Goal: Information Seeking & Learning: Learn about a topic

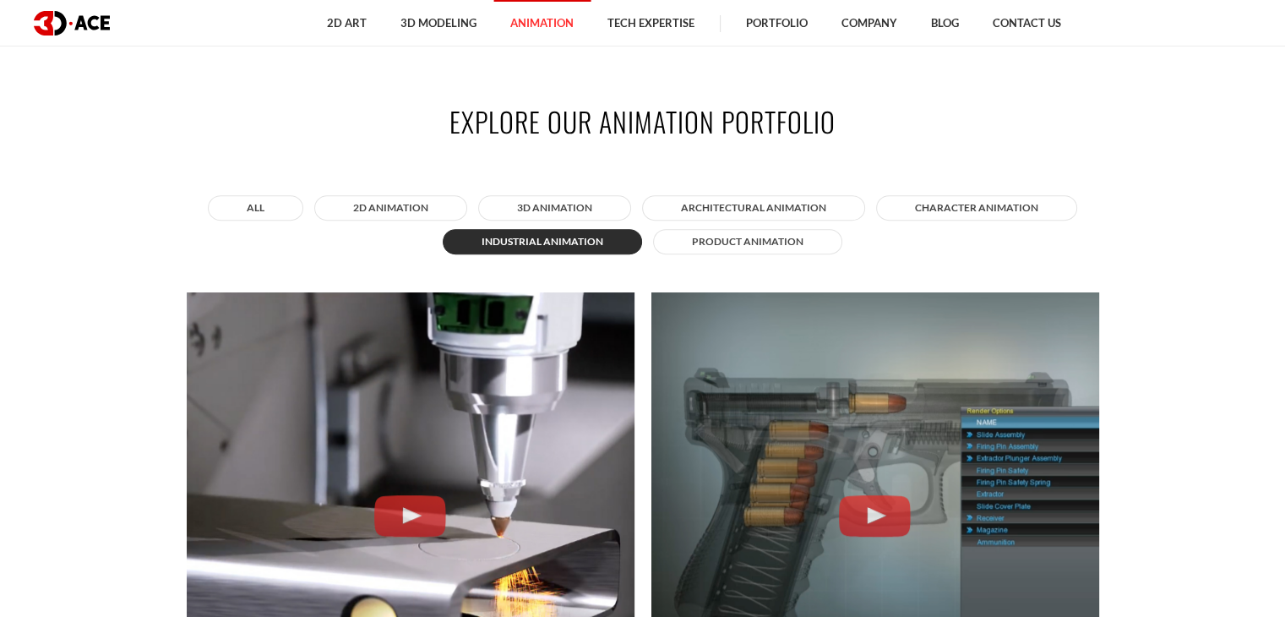
scroll to position [1183, 0]
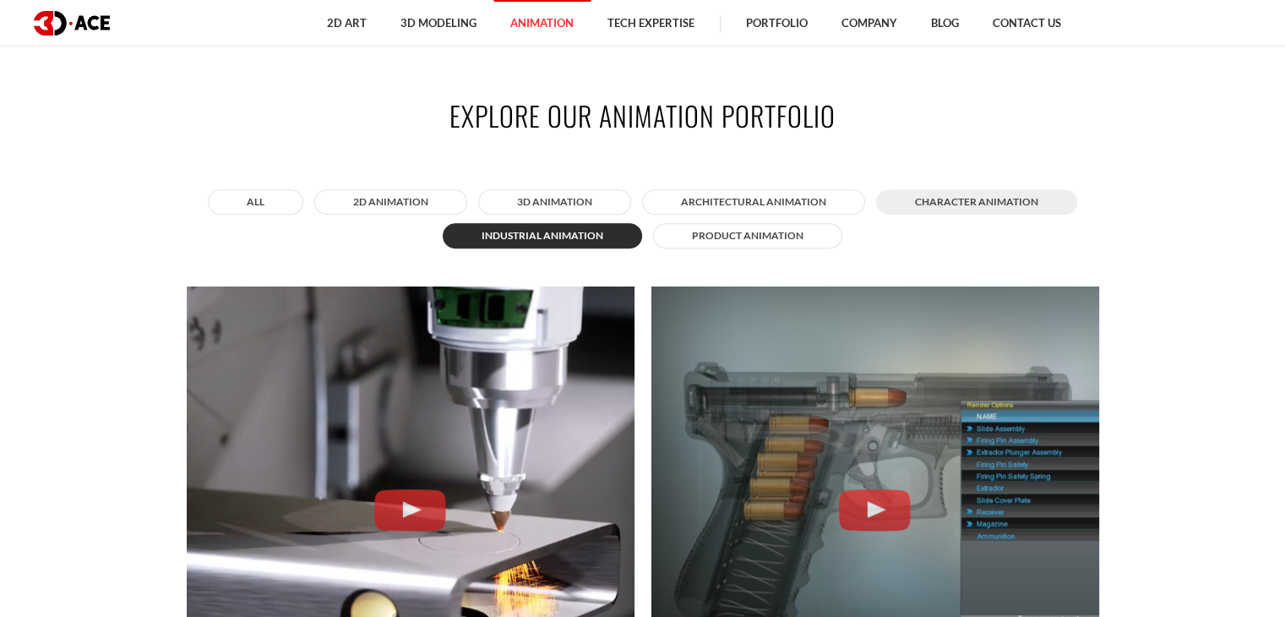
click at [977, 204] on button "Character animation" at bounding box center [976, 201] width 201 height 25
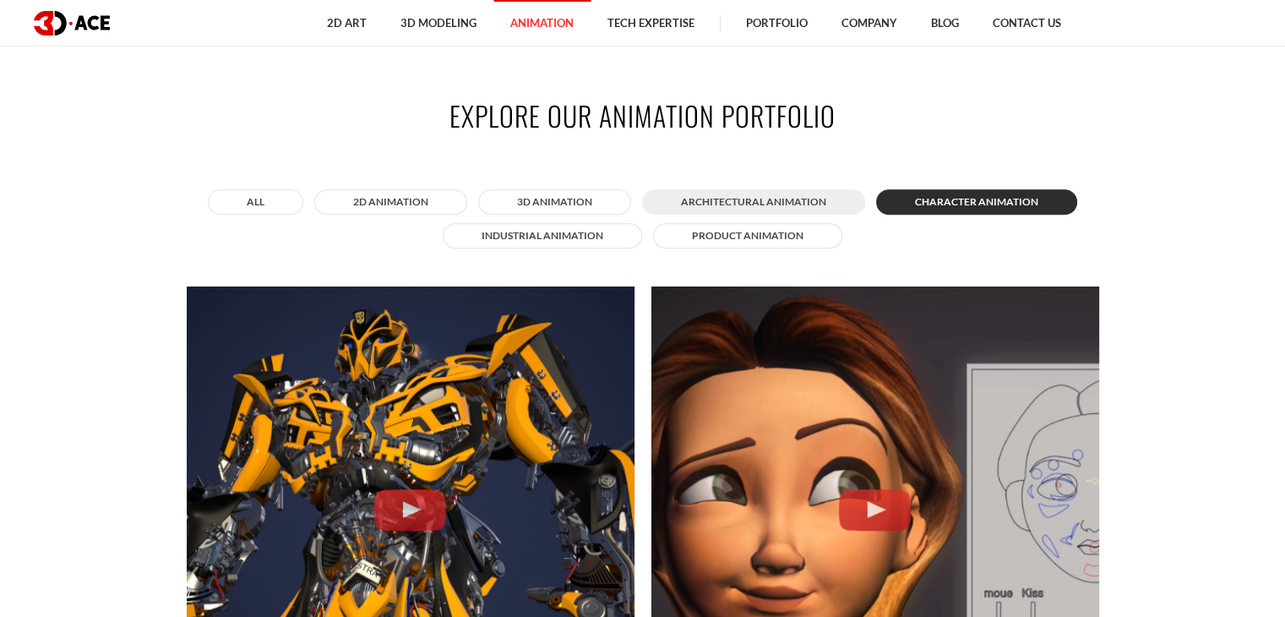
click at [736, 202] on button "Architectural animation" at bounding box center [753, 201] width 223 height 25
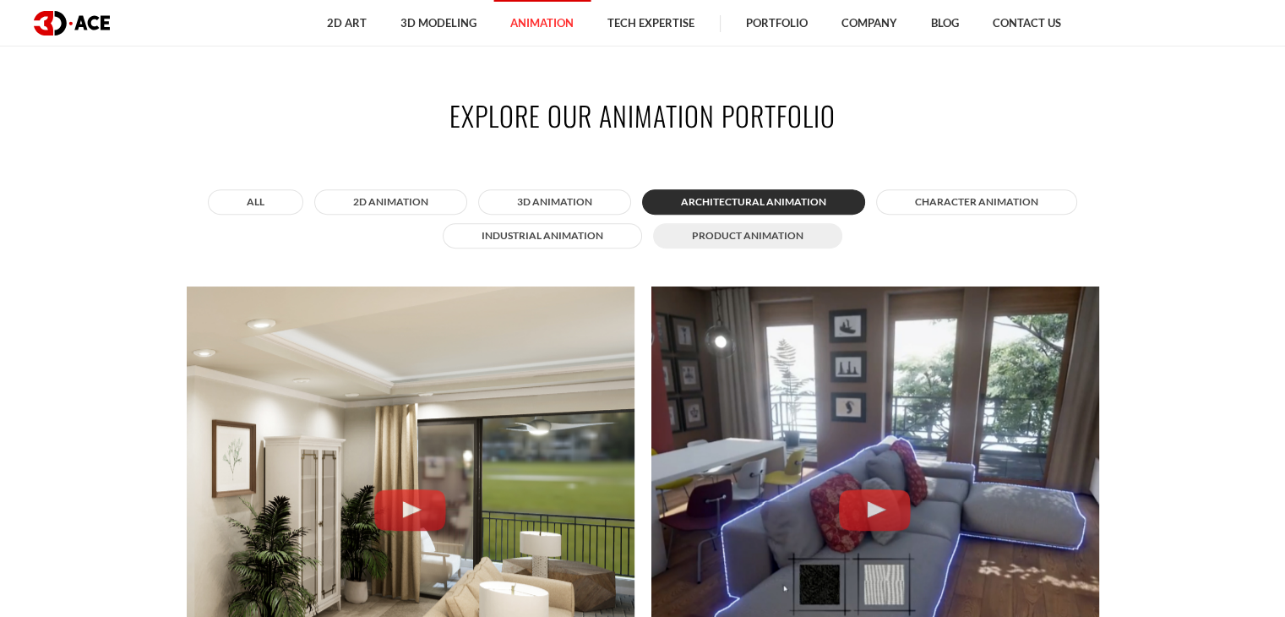
click at [739, 234] on button "Product animation" at bounding box center [747, 235] width 189 height 25
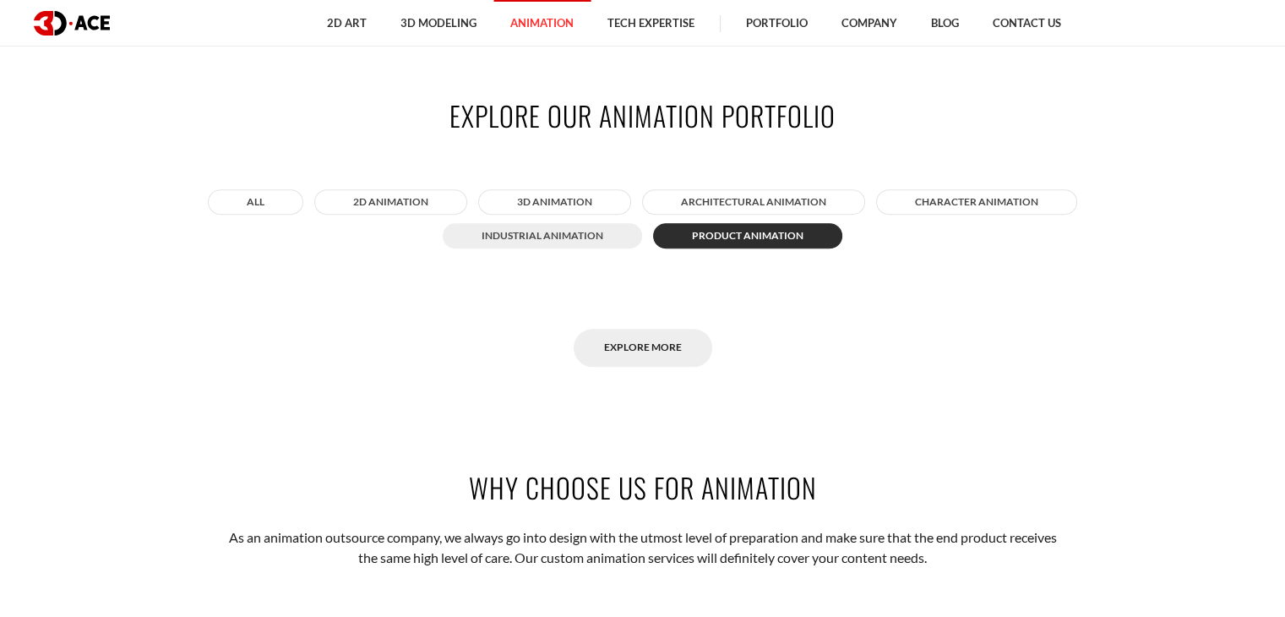
click at [551, 234] on button "Industrial animation" at bounding box center [542, 235] width 199 height 25
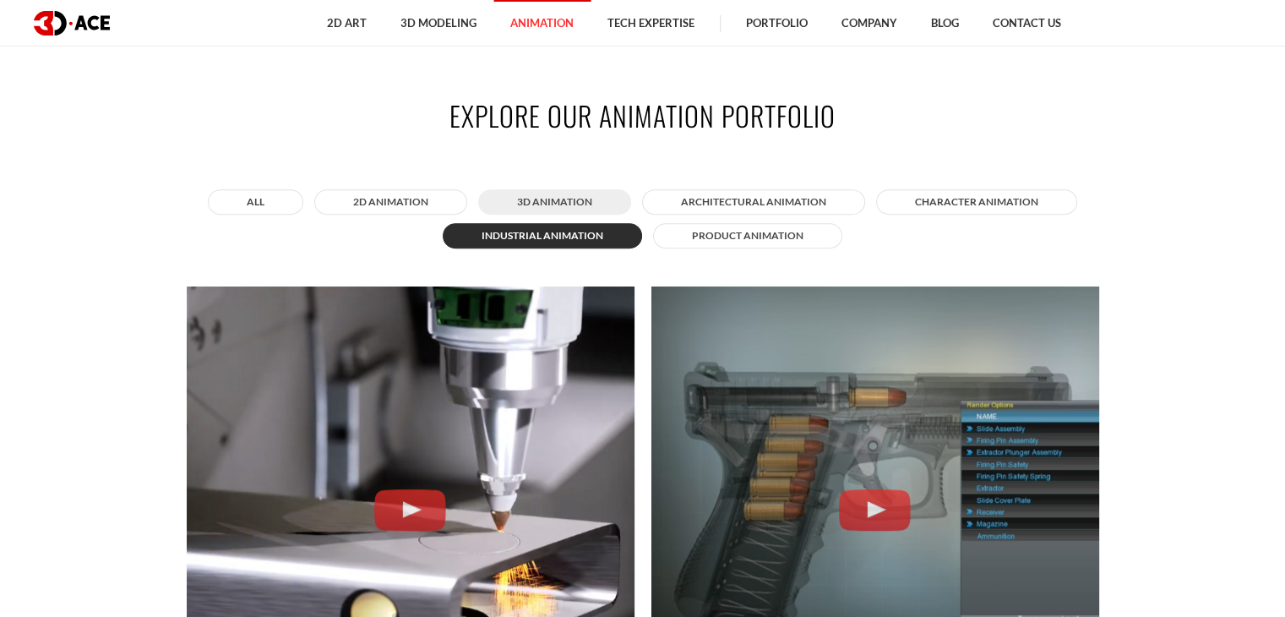
click at [557, 202] on button "3D Animation" at bounding box center [554, 201] width 153 height 25
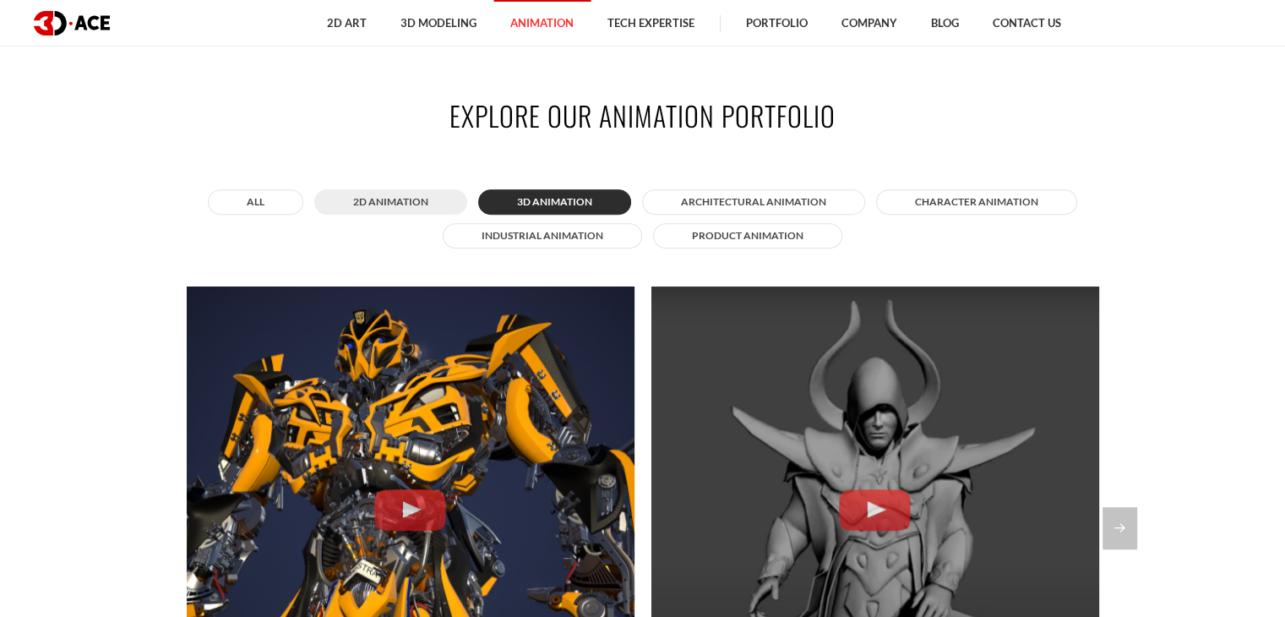
click at [369, 203] on button "2D Animation" at bounding box center [390, 201] width 153 height 25
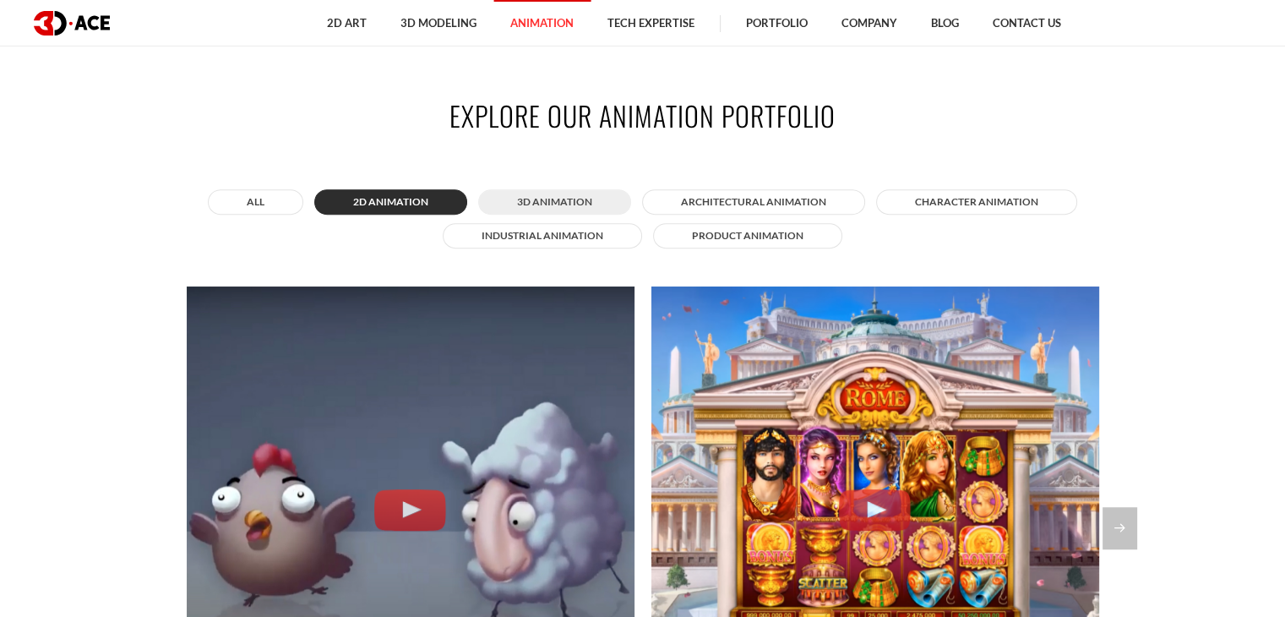
click at [541, 199] on button "3D Animation" at bounding box center [554, 201] width 153 height 25
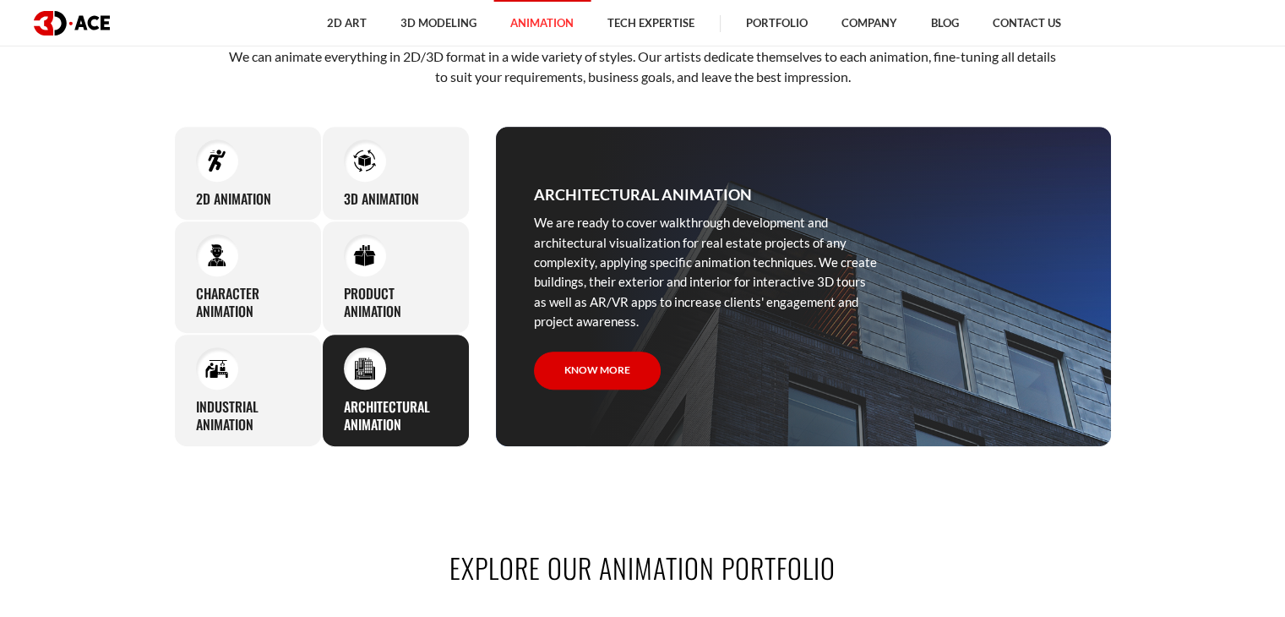
scroll to position [760, 0]
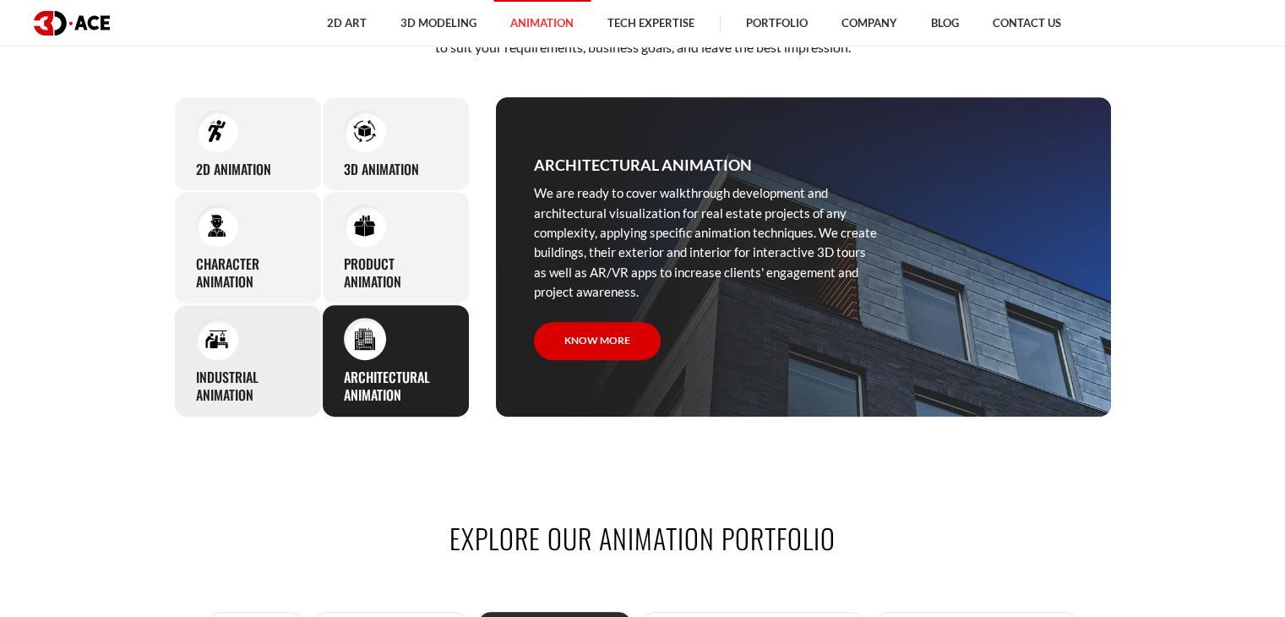
click at [196, 378] on h3 "Industrial animation" at bounding box center [248, 385] width 104 height 35
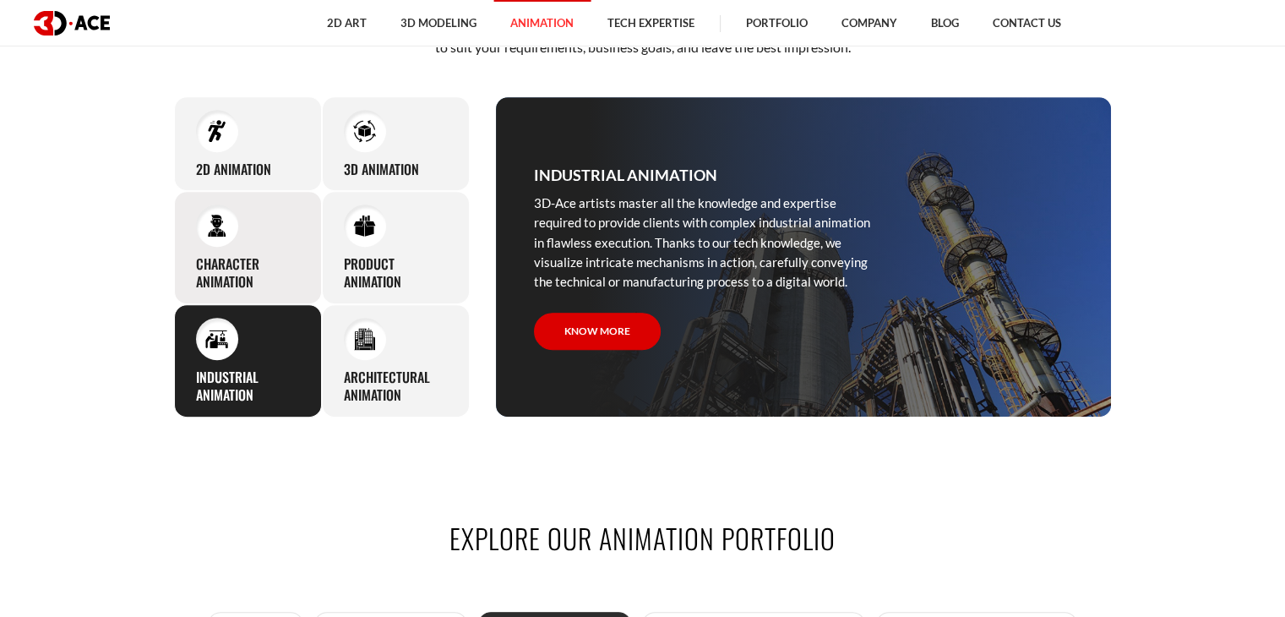
click at [243, 241] on div "Character animation 3D-Ace artists bring characters to life through various ani…" at bounding box center [248, 247] width 148 height 113
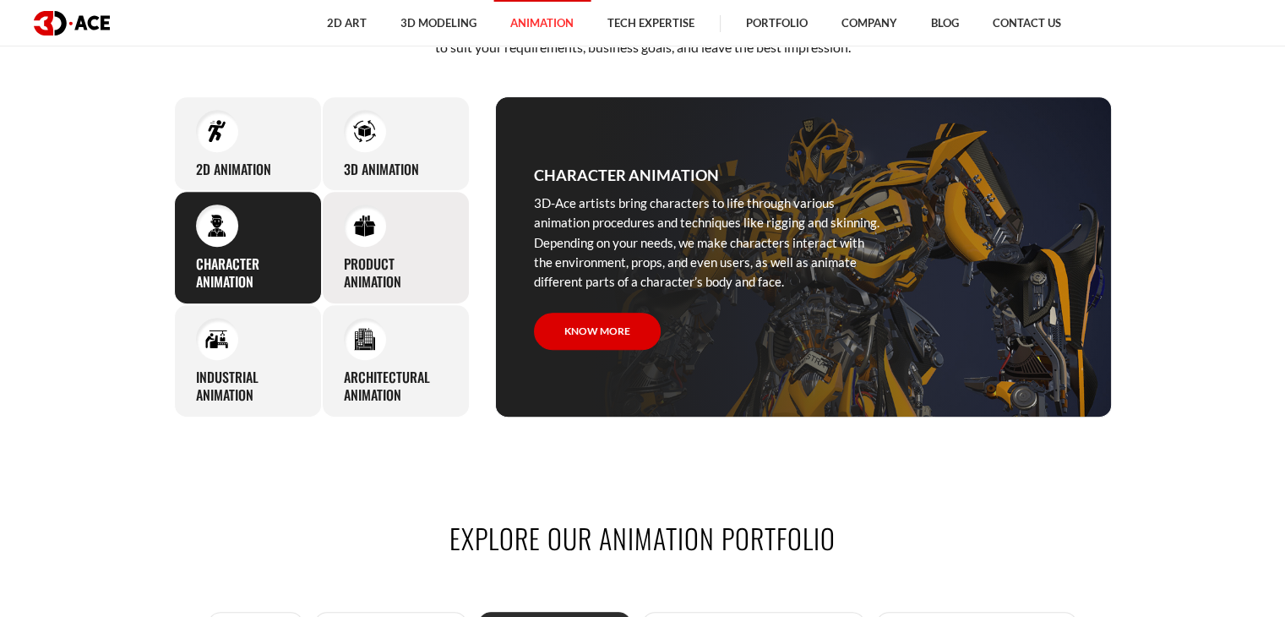
click at [356, 241] on div at bounding box center [365, 225] width 42 height 42
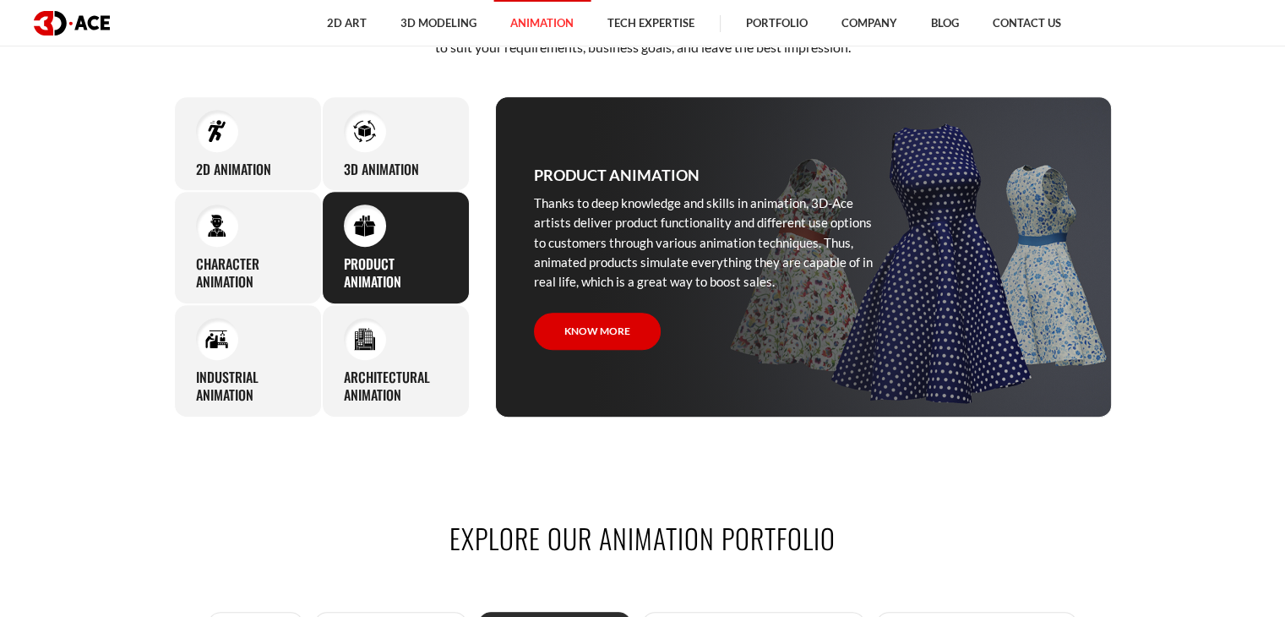
scroll to position [1183, 0]
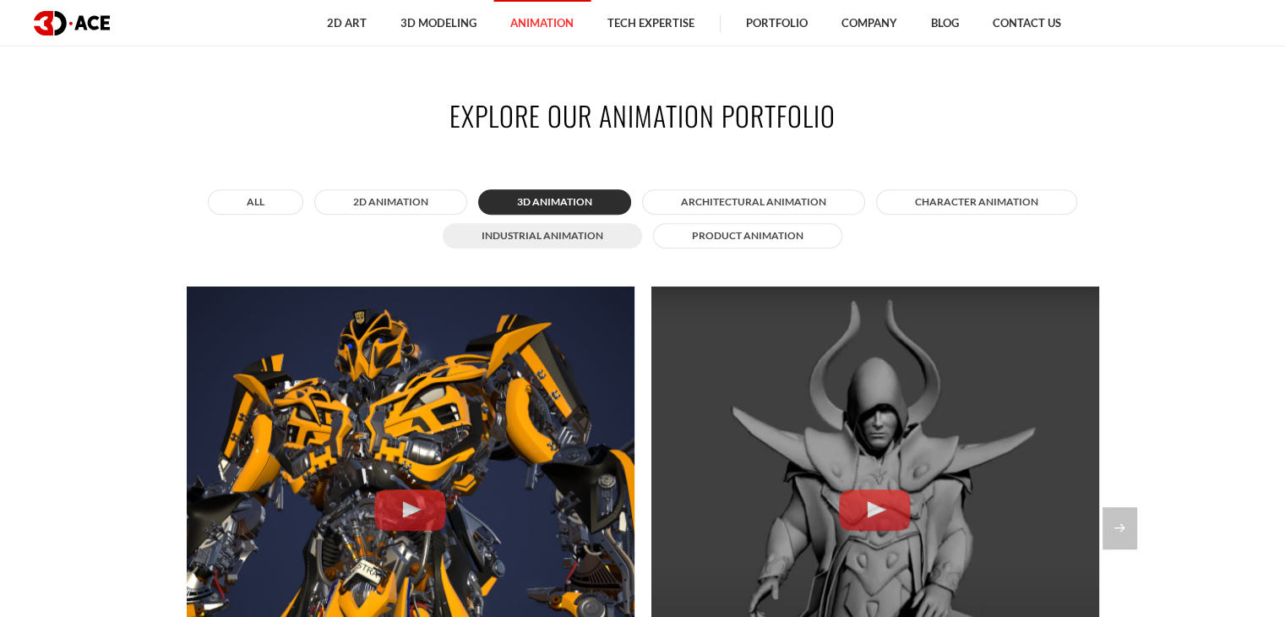
click at [524, 226] on button "Industrial animation" at bounding box center [542, 235] width 199 height 25
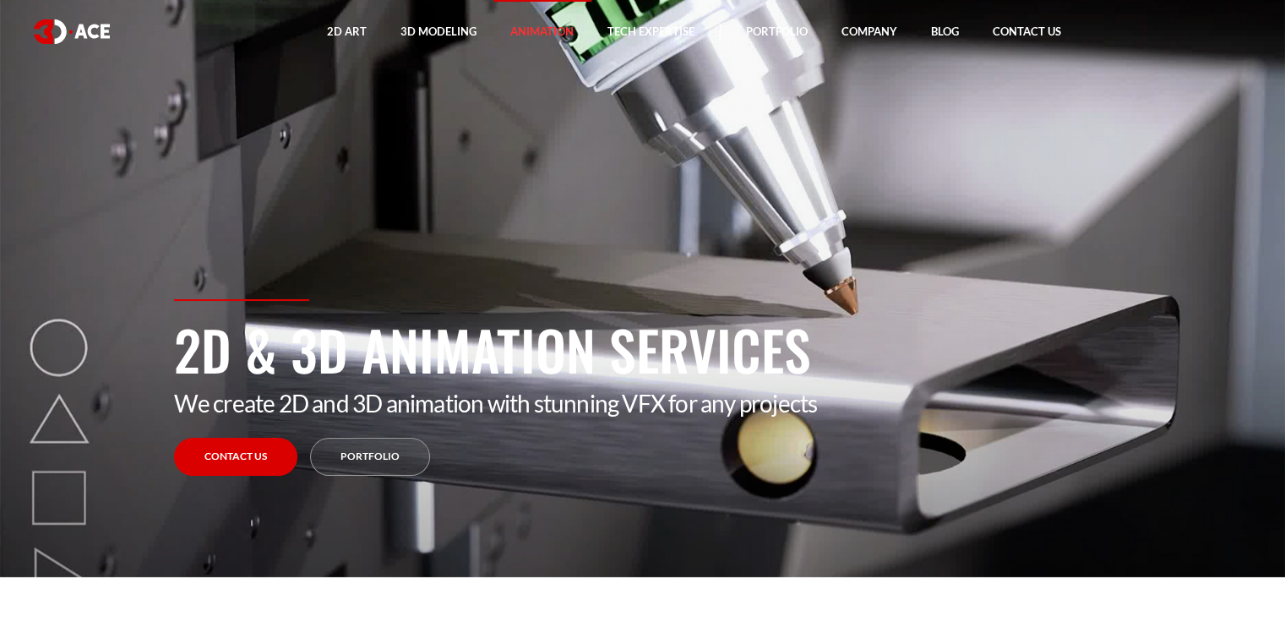
scroll to position [0, 0]
